Goal: Transaction & Acquisition: Purchase product/service

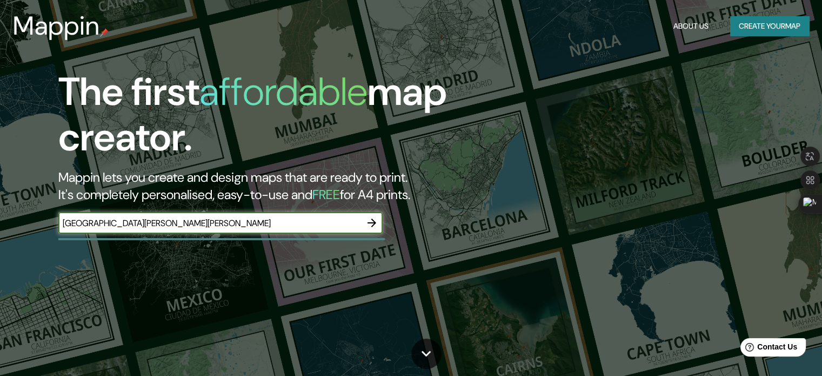
type input "[GEOGRAPHIC_DATA][PERSON_NAME][PERSON_NAME]"
click at [220, 227] on input "[GEOGRAPHIC_DATA][PERSON_NAME][PERSON_NAME]" at bounding box center [209, 223] width 303 height 12
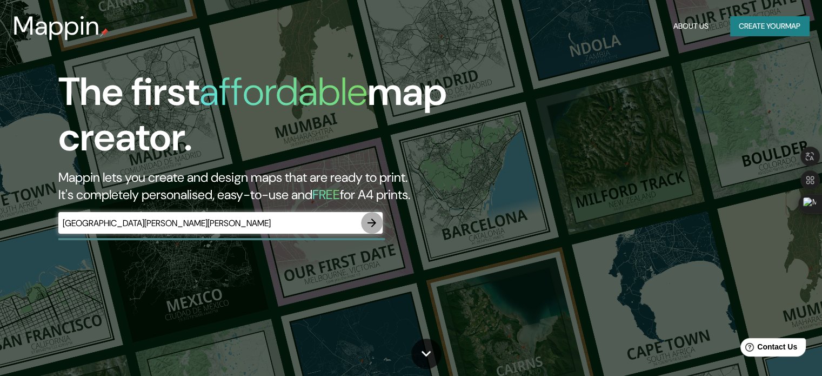
click at [372, 220] on icon "button" at bounding box center [371, 222] width 9 height 9
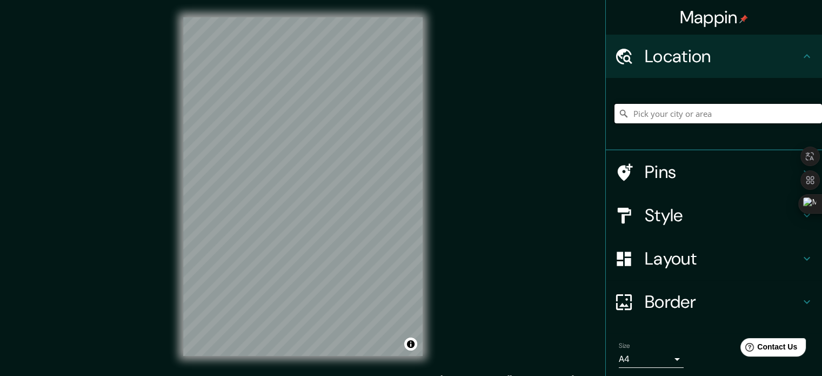
click at [703, 115] on input "Pick your city or area" at bounding box center [718, 113] width 208 height 19
paste input "[GEOGRAPHIC_DATA][PERSON_NAME][PERSON_NAME]"
type input "[GEOGRAPHIC_DATA][PERSON_NAME], [GEOGRAPHIC_DATA][PERSON_NAME], [GEOGRAPHIC_DAT…"
click at [746, 110] on input "[GEOGRAPHIC_DATA][PERSON_NAME], [GEOGRAPHIC_DATA][PERSON_NAME], [GEOGRAPHIC_DAT…" at bounding box center [718, 113] width 208 height 19
click at [810, 114] on icon "Clear" at bounding box center [813, 113] width 6 height 6
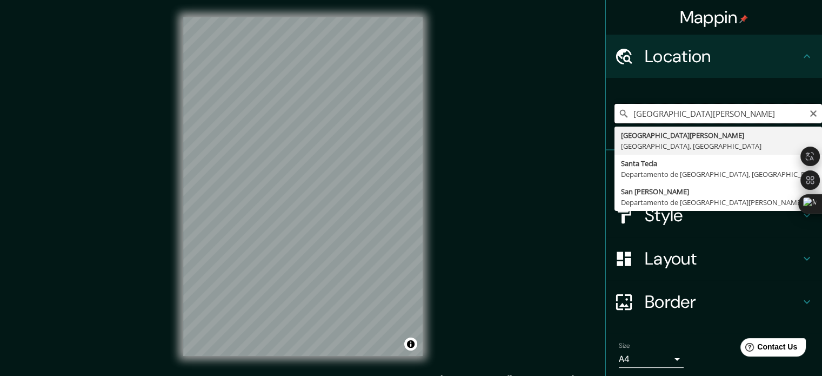
type input "[GEOGRAPHIC_DATA][PERSON_NAME], [GEOGRAPHIC_DATA], [GEOGRAPHIC_DATA]"
